Goal: Transaction & Acquisition: Purchase product/service

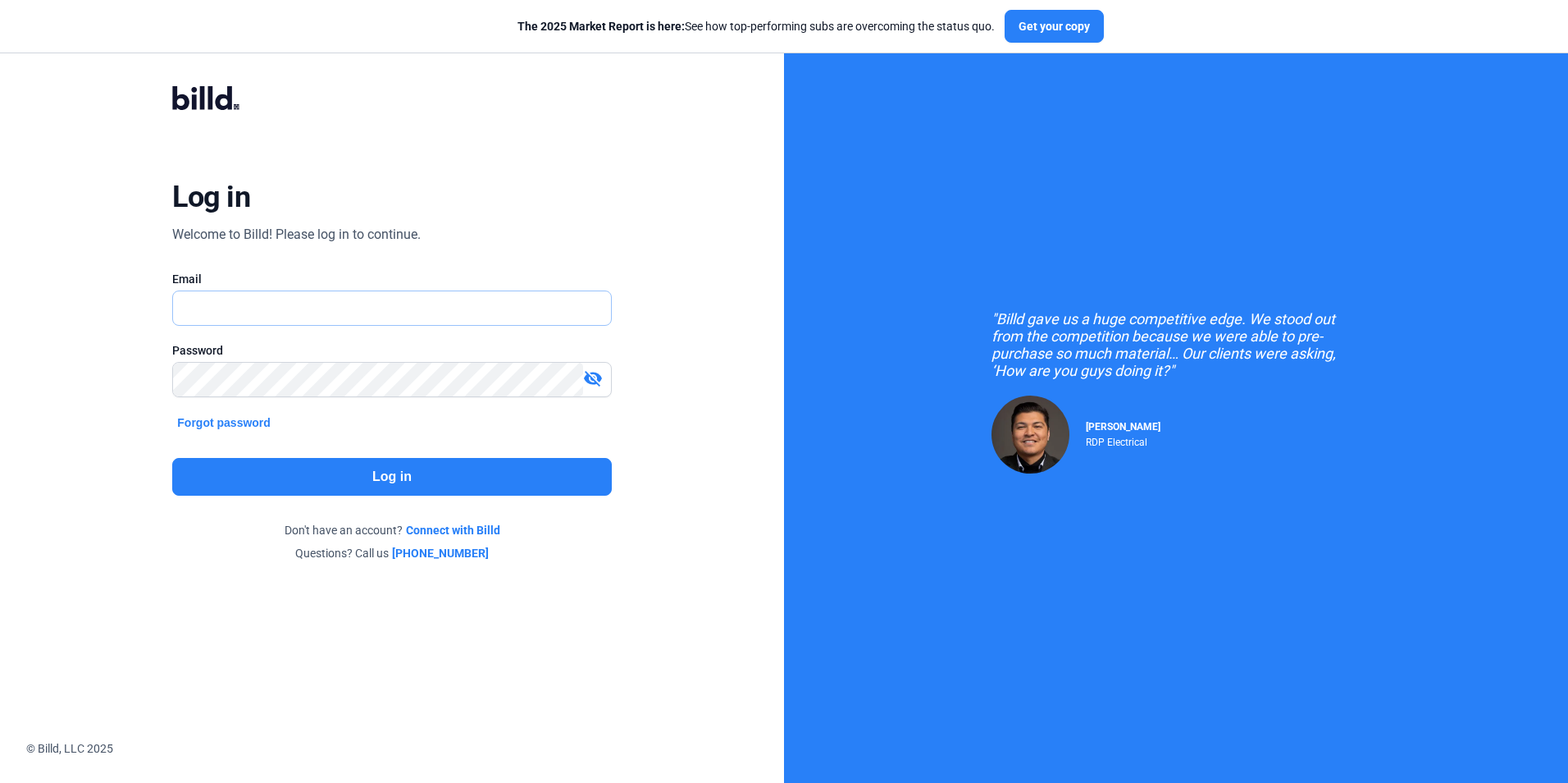
type input "[PERSON_NAME][EMAIL_ADDRESS][DOMAIN_NAME]"
click at [286, 464] on button "Log in" at bounding box center [391, 476] width 439 height 37
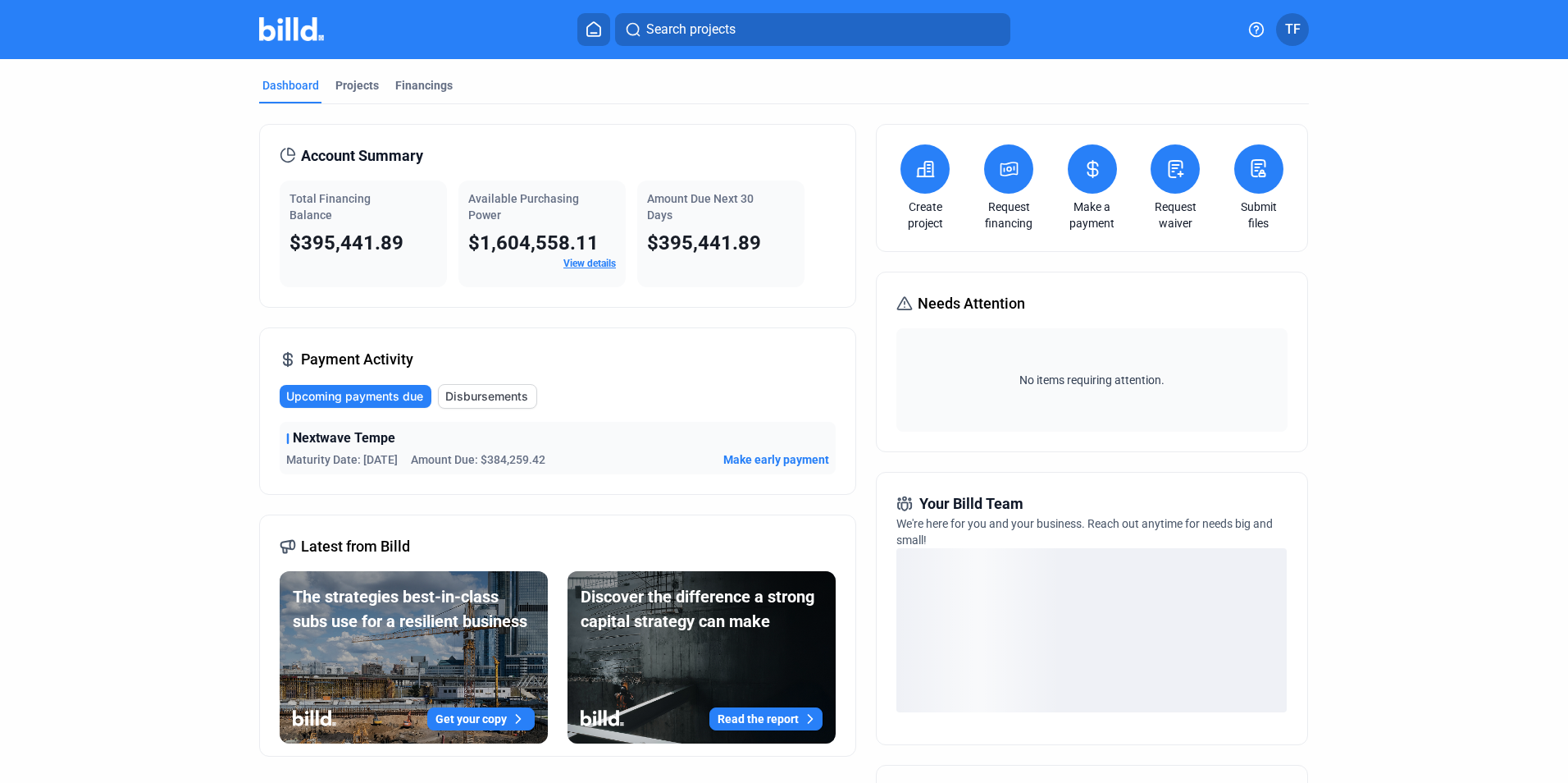
click at [759, 459] on span "Make early payment" at bounding box center [776, 459] width 106 height 16
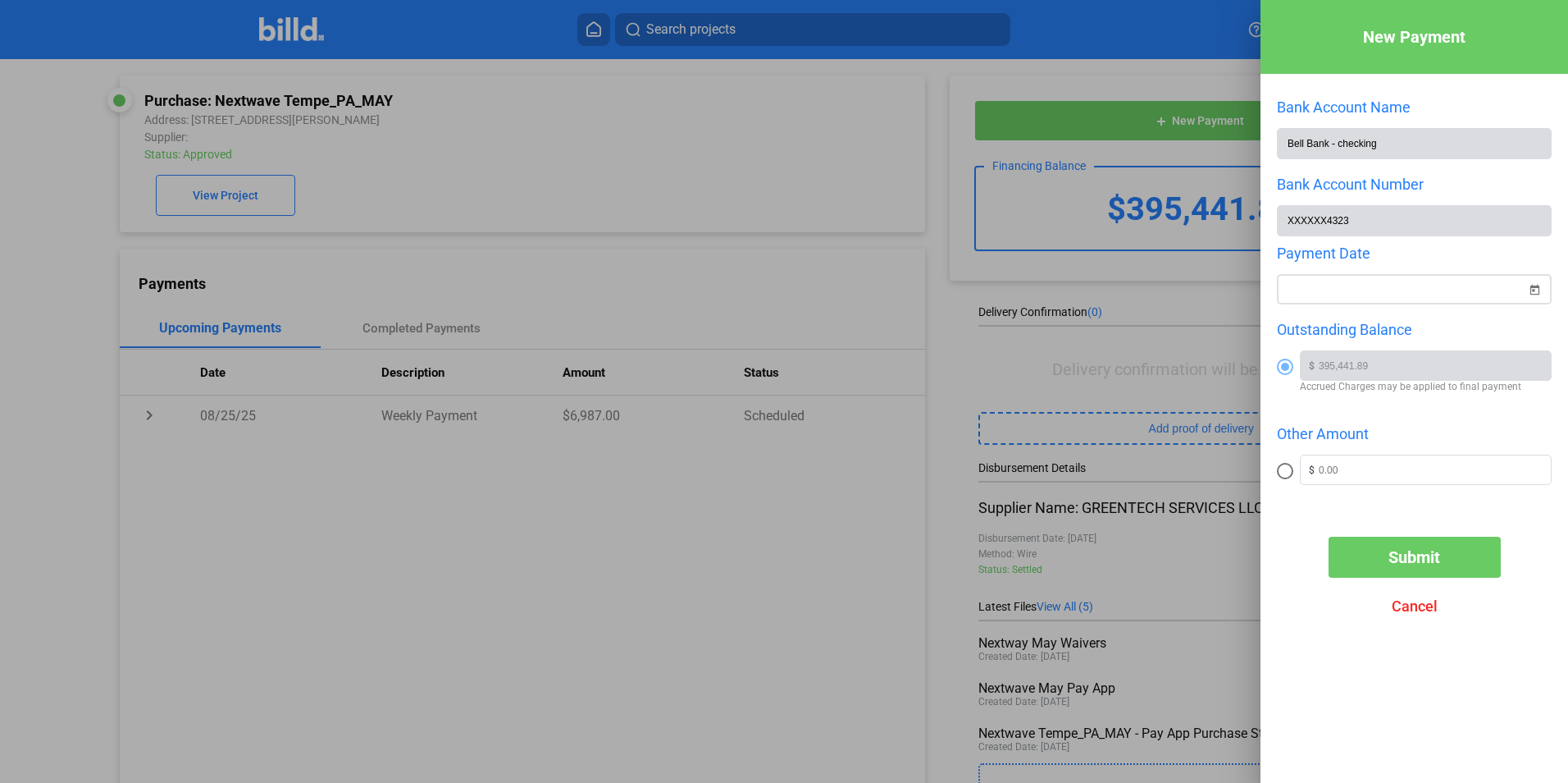
click at [1535, 288] on span "Open calendar" at bounding box center [1533, 279] width 39 height 39
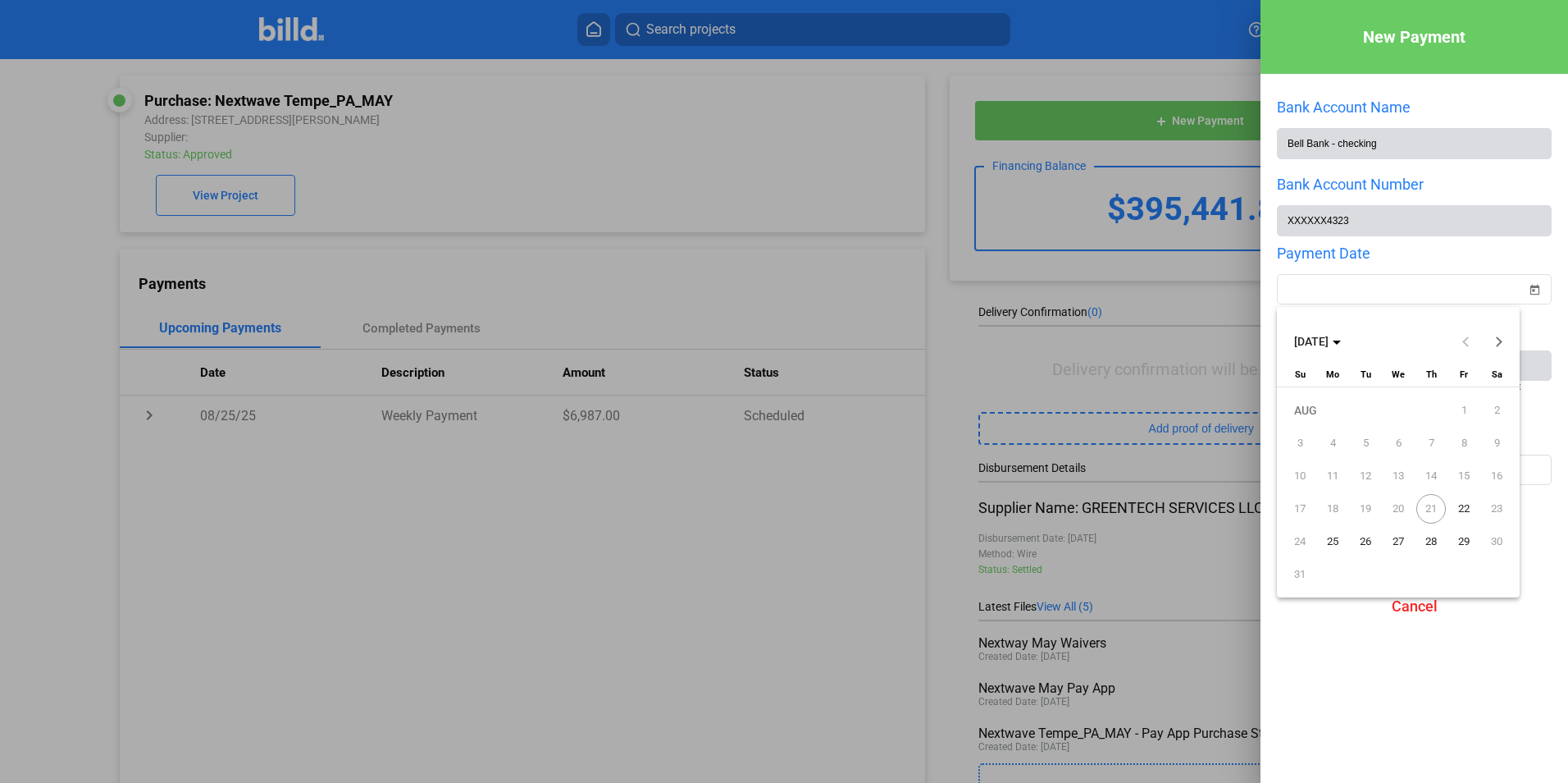
click at [1466, 506] on span "22" at bounding box center [1463, 508] width 29 height 29
type input "[DATE]"
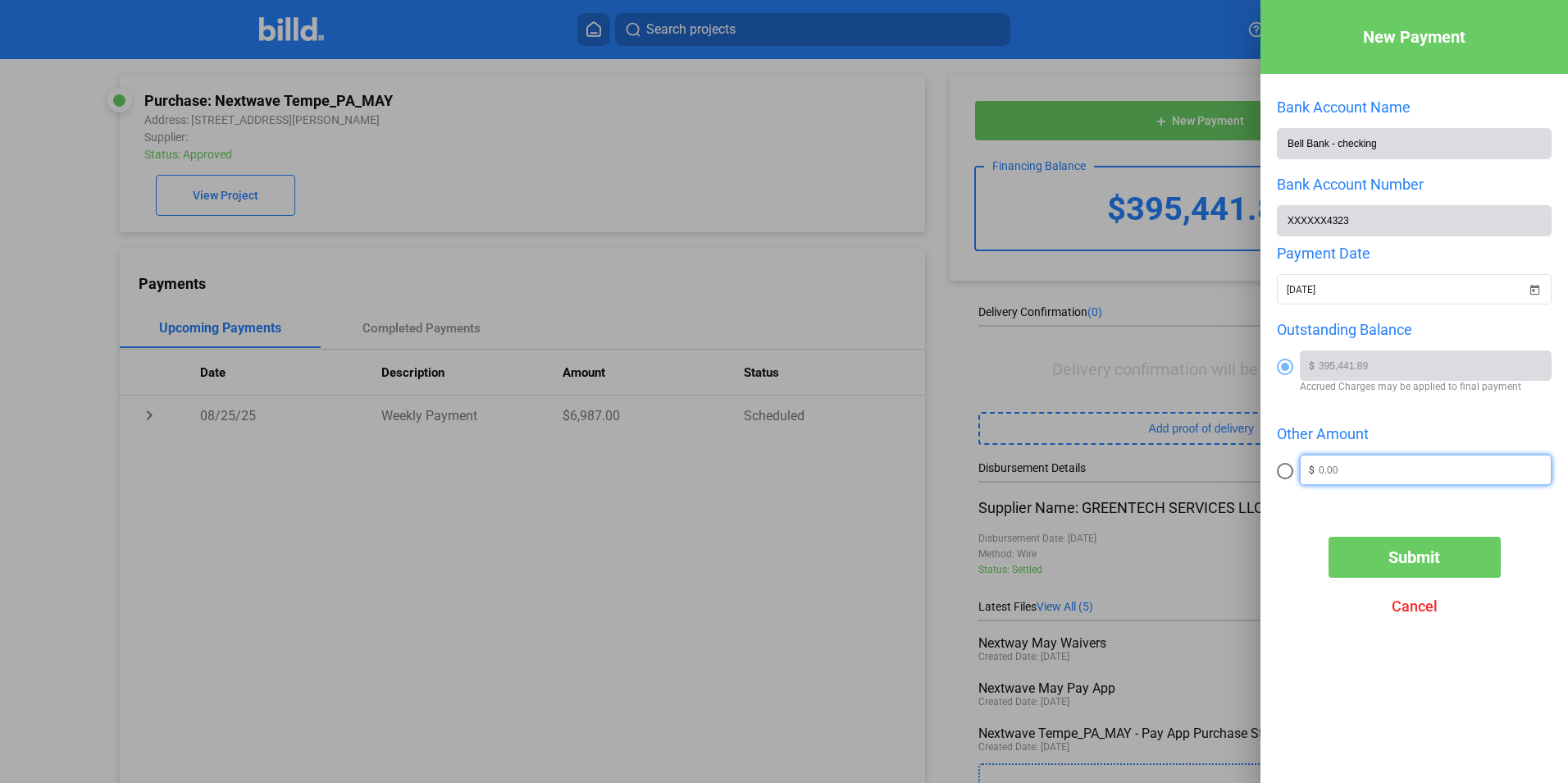
click at [1345, 461] on input "text" at bounding box center [1435, 467] width 232 height 25
click at [1499, 403] on div at bounding box center [1414, 401] width 275 height 16
click at [1469, 563] on button "Submit" at bounding box center [1414, 557] width 172 height 41
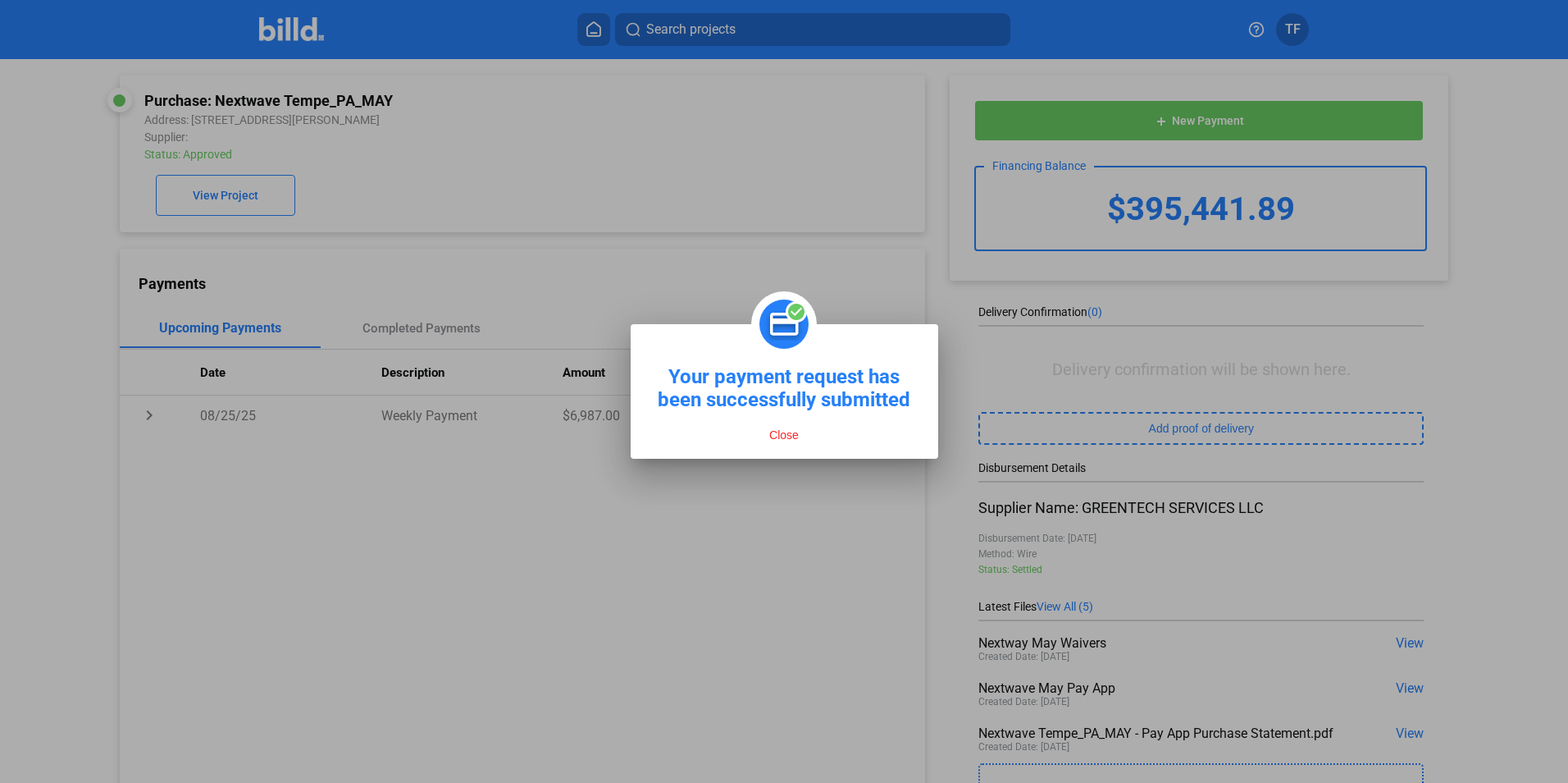
click at [784, 437] on button "Close" at bounding box center [784, 434] width 39 height 15
